Goal: Information Seeking & Learning: Learn about a topic

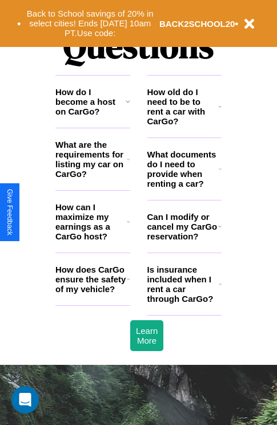
scroll to position [1386, 0]
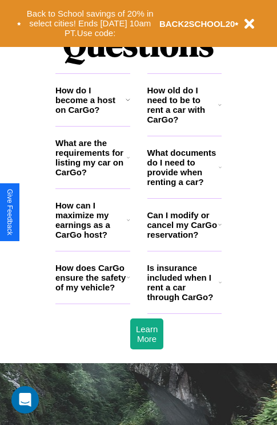
click at [184, 123] on h3 "How old do I need to be to rent a car with CarGo?" at bounding box center [184, 104] width 72 height 39
click at [184, 185] on h3 "What documents do I need to provide when renting a car?" at bounding box center [184, 167] width 72 height 39
click at [128, 224] on icon at bounding box center [128, 219] width 3 height 9
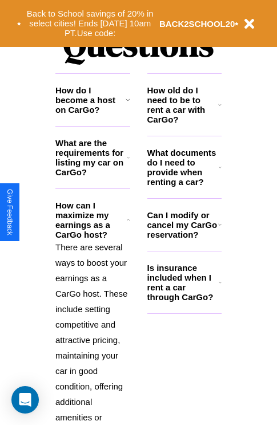
click at [184, 300] on h3 "Is insurance included when I rent a car through CarGo?" at bounding box center [184, 282] width 72 height 39
click at [220, 287] on icon at bounding box center [220, 281] width 3 height 9
